Goal: Navigation & Orientation: Find specific page/section

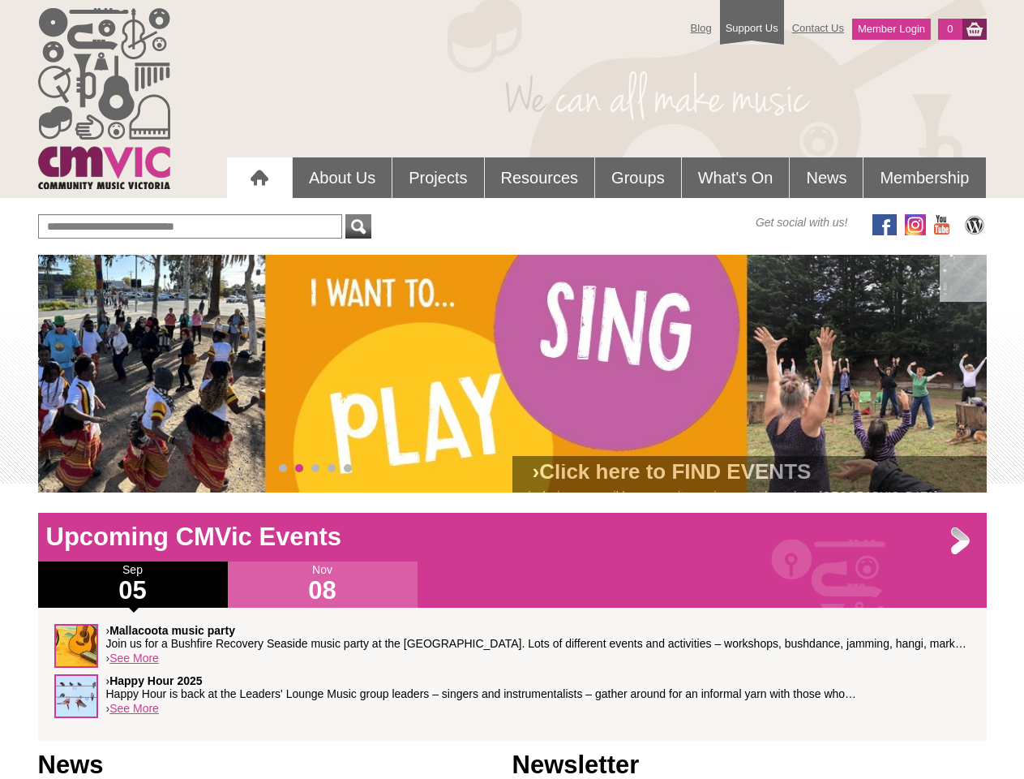
click at [513, 373] on div "› Click here to FIND EVENTS inclusive, accessible community music events throug…" at bounding box center [512, 374] width 949 height 238
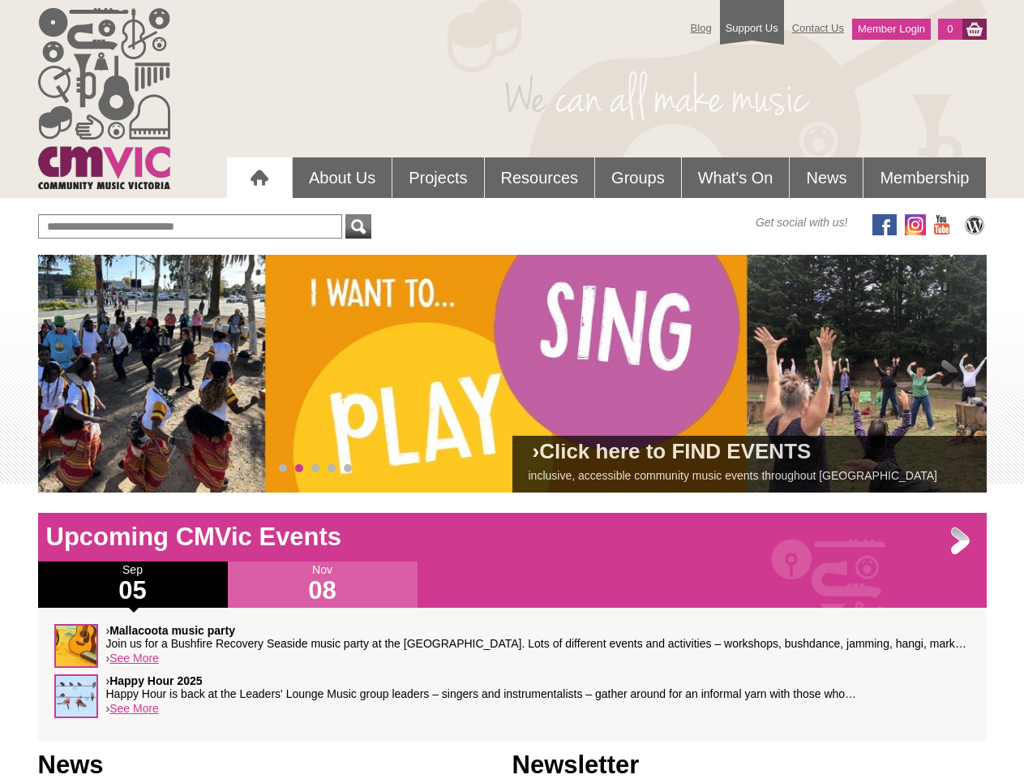
click at [75, 374] on span at bounding box center [74, 374] width 32 height 32
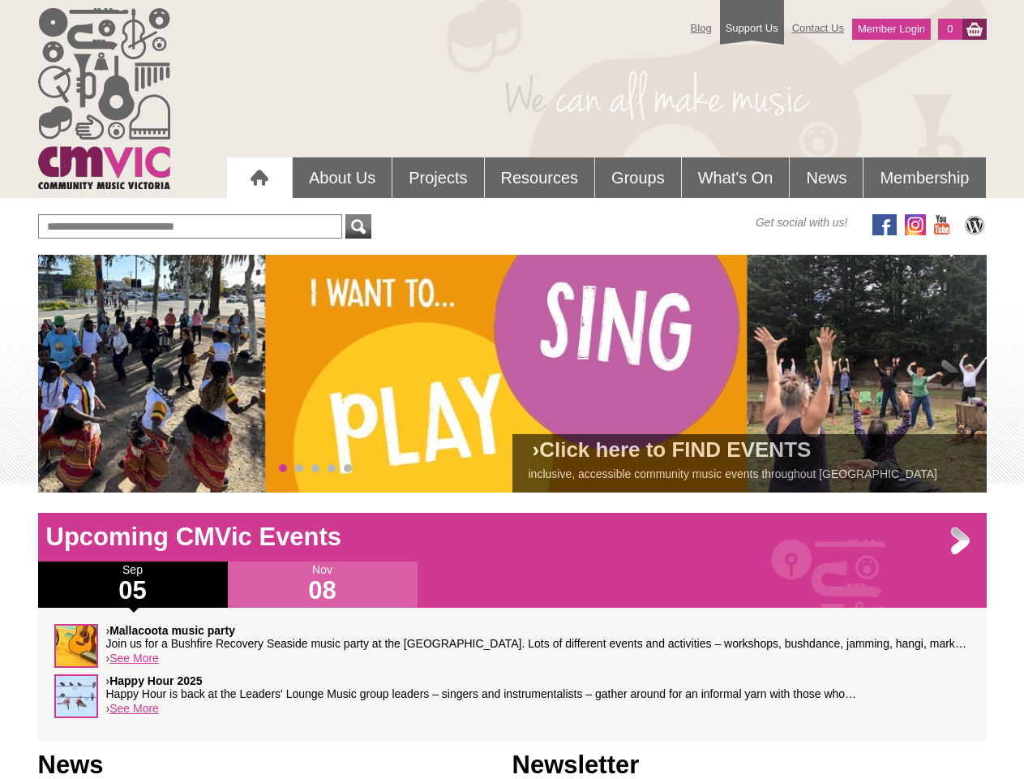
click at [951, 374] on span at bounding box center [950, 374] width 32 height 32
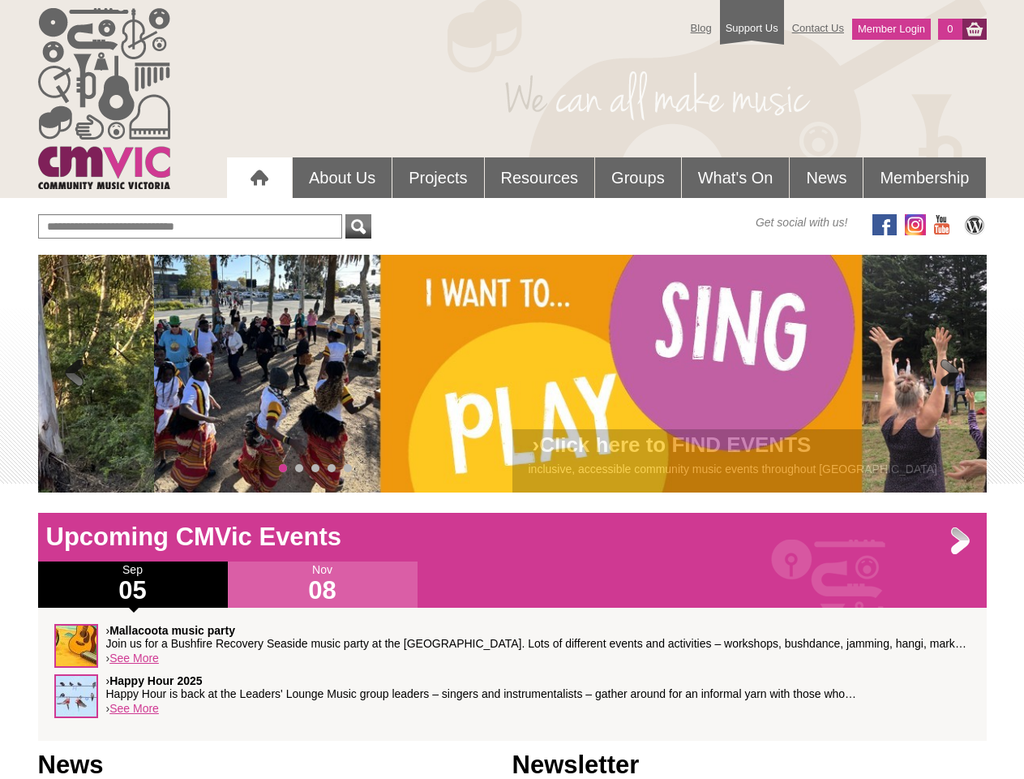
click at [283, 468] on span "0" at bounding box center [283, 468] width 8 height 8
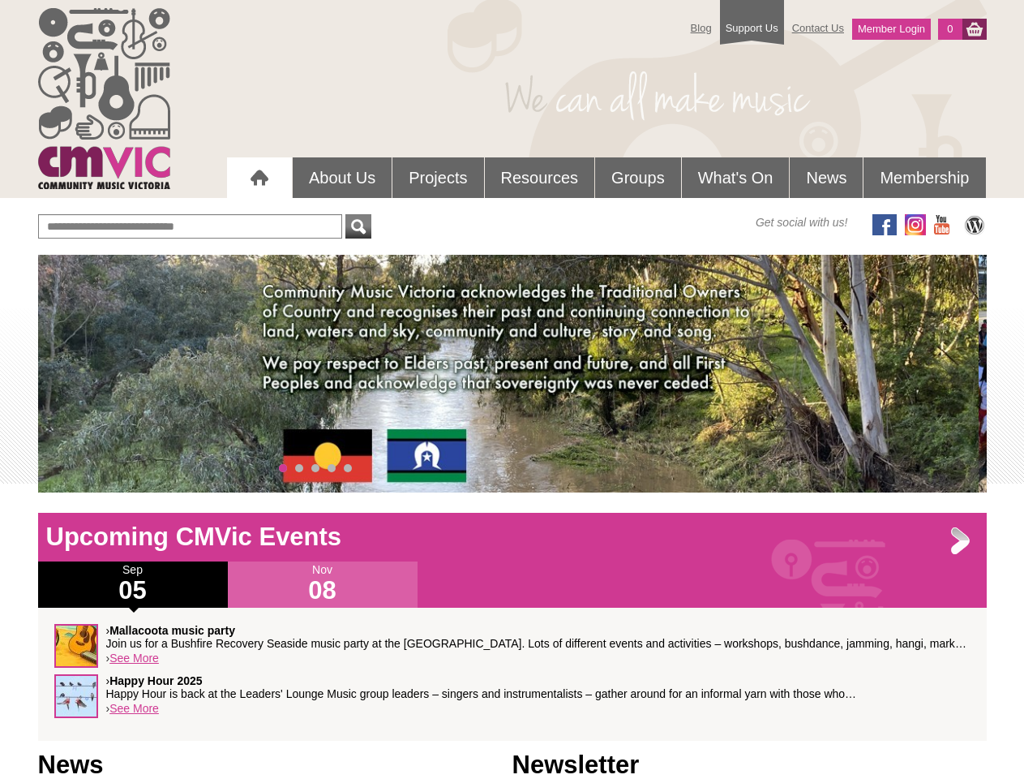
click at [299, 468] on span "1" at bounding box center [299, 468] width 8 height 8
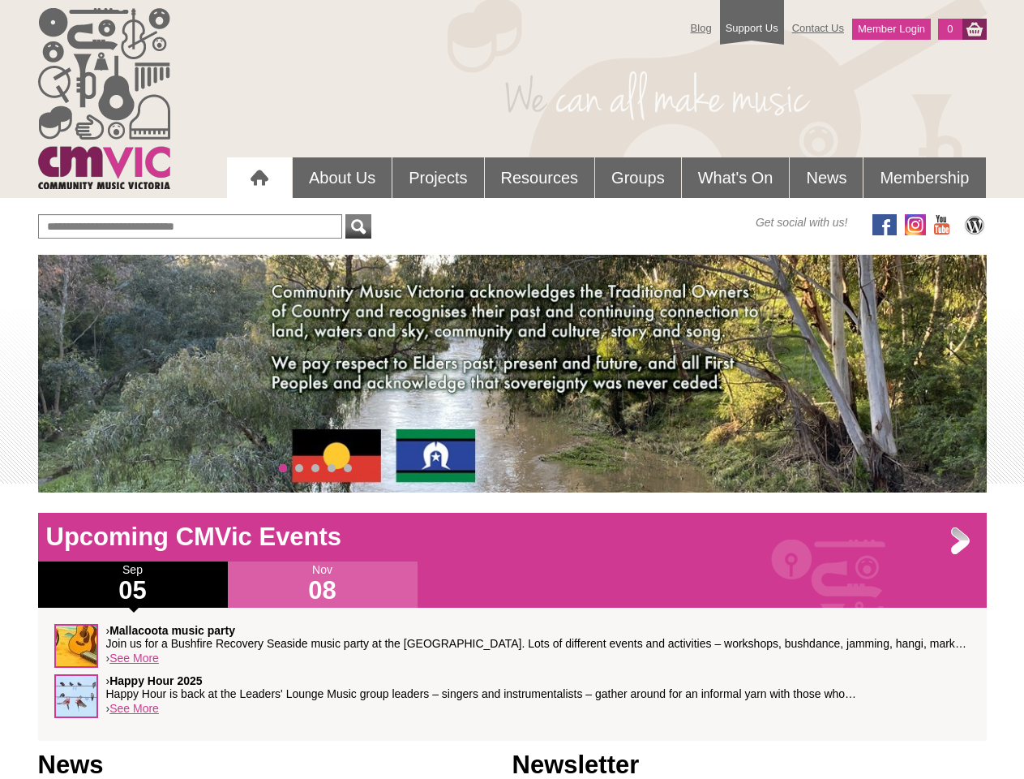
click at [315, 468] on span "2" at bounding box center [315, 468] width 8 height 8
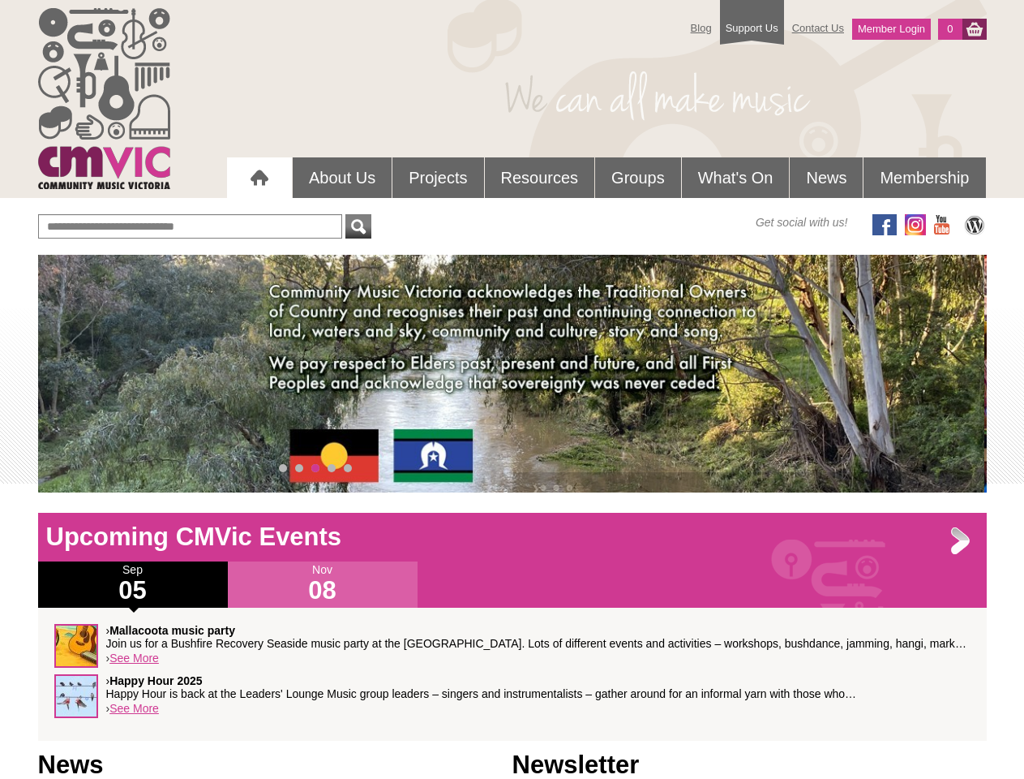
click at [332, 468] on span "3" at bounding box center [332, 468] width 8 height 8
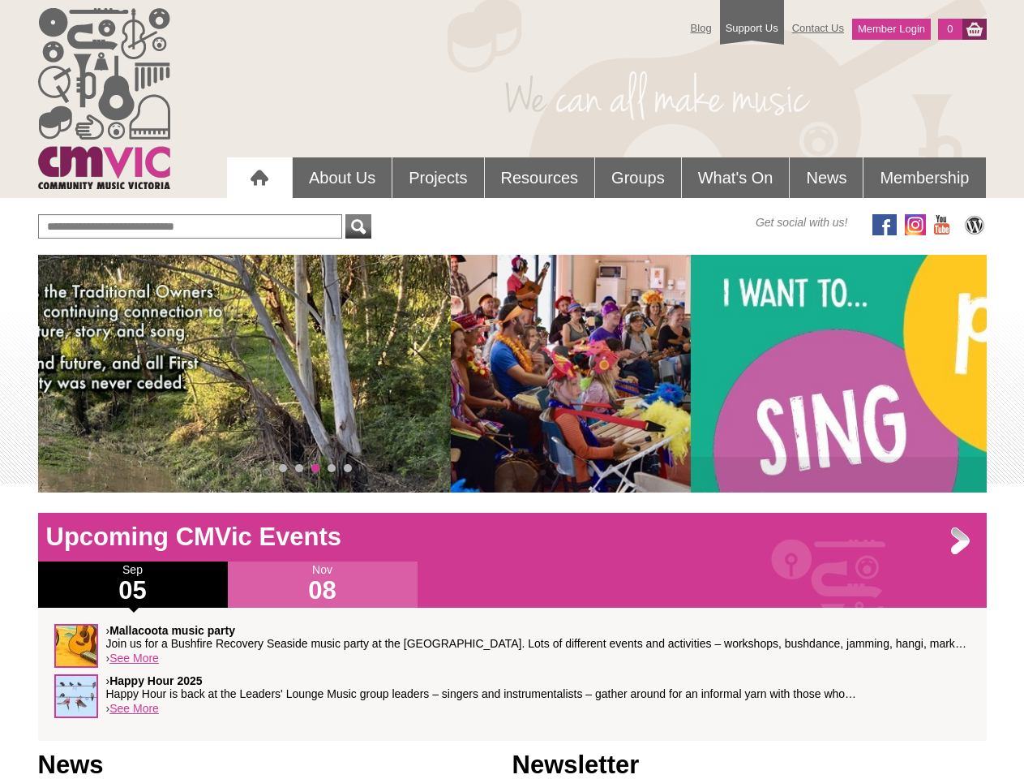
click at [348, 468] on span "4" at bounding box center [348, 468] width 8 height 8
